Goal: Information Seeking & Learning: Check status

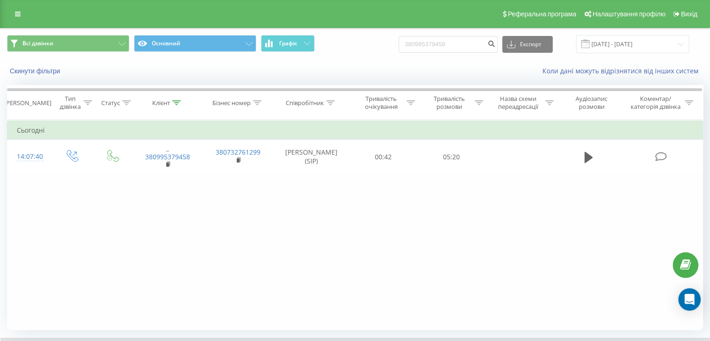
click at [11, 9] on link at bounding box center [17, 13] width 17 height 13
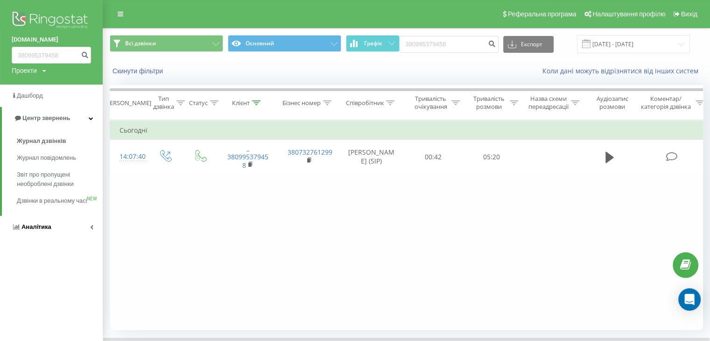
click at [28, 230] on span "Аналiтика" at bounding box center [36, 226] width 30 height 7
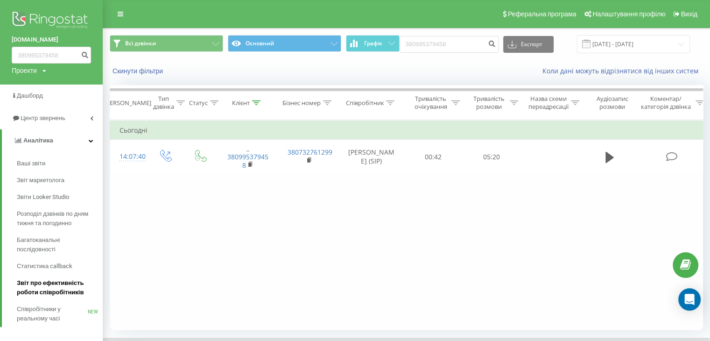
click at [39, 287] on span "Звіт про ефективність роботи співробітників" at bounding box center [57, 287] width 81 height 19
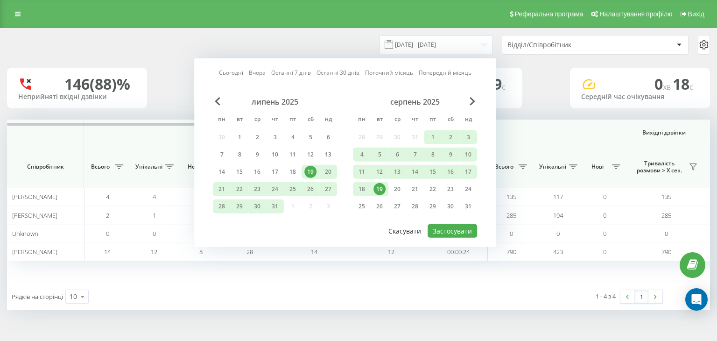
drag, startPoint x: 379, startPoint y: 189, endPoint x: 416, endPoint y: 222, distance: 50.3
click at [380, 189] on div "19" at bounding box center [380, 189] width 12 height 12
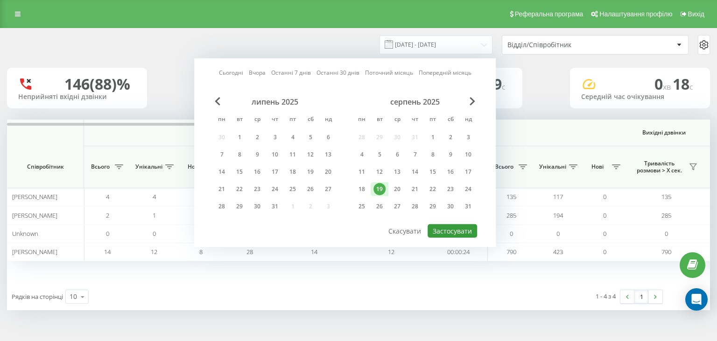
click at [444, 229] on button "Застосувати" at bounding box center [452, 231] width 49 height 14
type input "[DATE] - [DATE]"
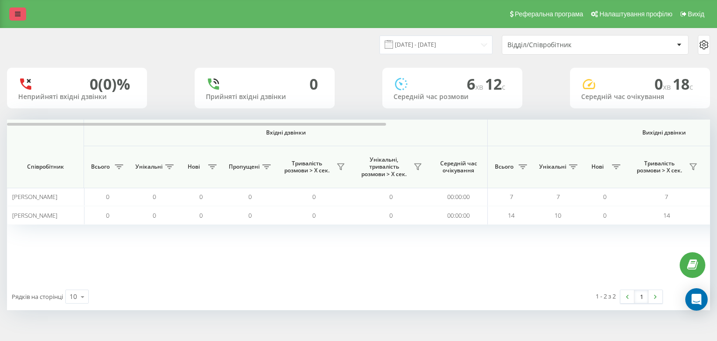
click at [13, 13] on link at bounding box center [17, 13] width 17 height 13
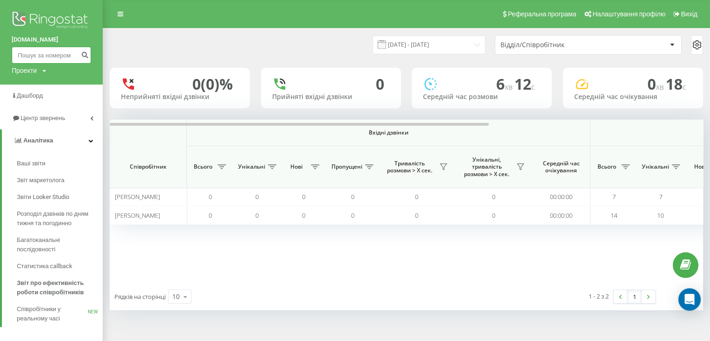
click at [36, 55] on input at bounding box center [51, 55] width 79 height 17
drag, startPoint x: 135, startPoint y: 114, endPoint x: 131, endPoint y: 101, distance: 13.3
click at [134, 112] on div "19.08.2025 - 19.08.2025 Відділ/Співробітник 0 (0)% Неприйняті вхідні дзвінки 0 …" at bounding box center [406, 169] width 593 height 282
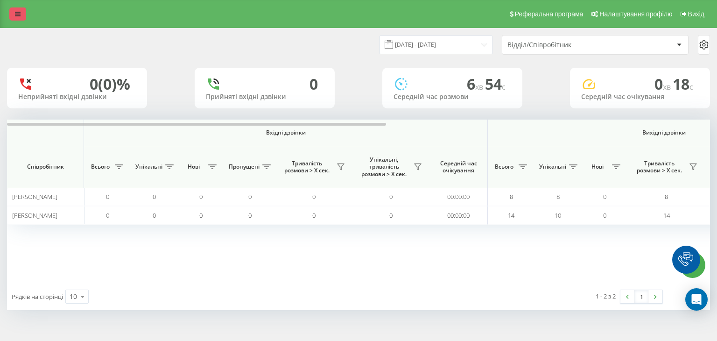
click at [19, 16] on icon at bounding box center [18, 14] width 6 height 7
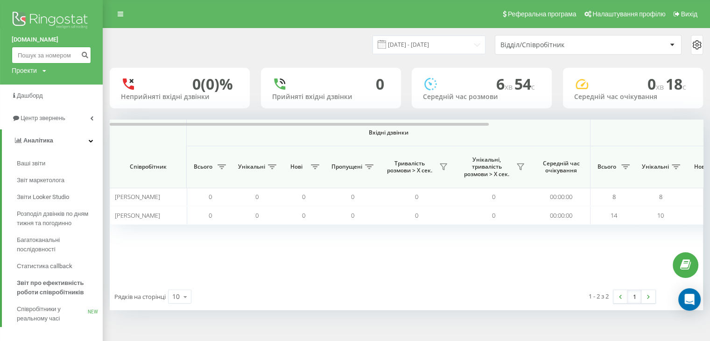
click at [28, 51] on input at bounding box center [51, 55] width 79 height 17
paste input "380986859442"
type input "380986859442"
click at [85, 53] on icon "submit" at bounding box center [85, 54] width 8 height 6
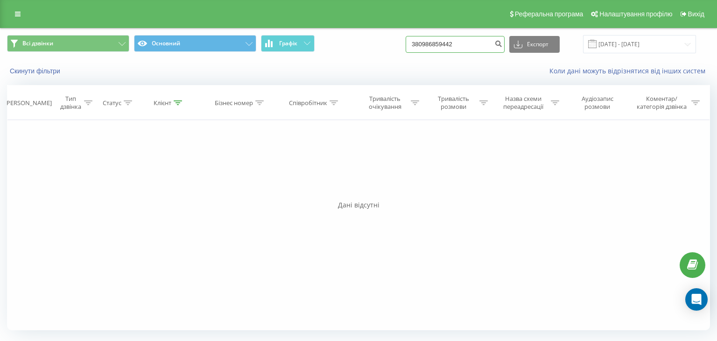
click at [430, 45] on input "380986859442" at bounding box center [455, 44] width 99 height 17
click at [429, 45] on input "380986859442" at bounding box center [455, 44] width 99 height 17
click at [425, 46] on input "380986859442" at bounding box center [455, 44] width 99 height 17
click at [502, 42] on icon "submit" at bounding box center [498, 43] width 8 height 6
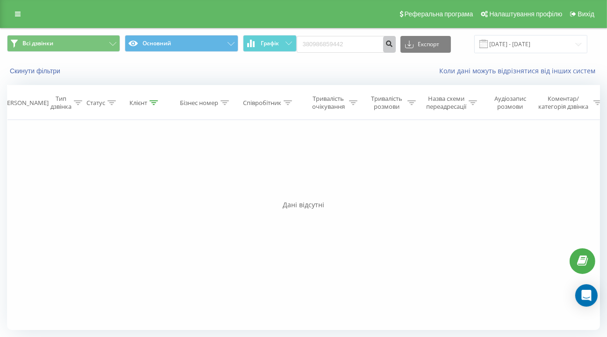
click at [393, 44] on icon "submit" at bounding box center [389, 43] width 8 height 6
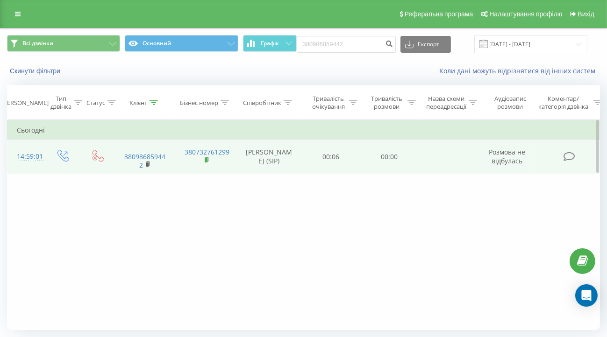
click at [206, 158] on rect at bounding box center [206, 160] width 3 height 4
